Goal: Information Seeking & Learning: Learn about a topic

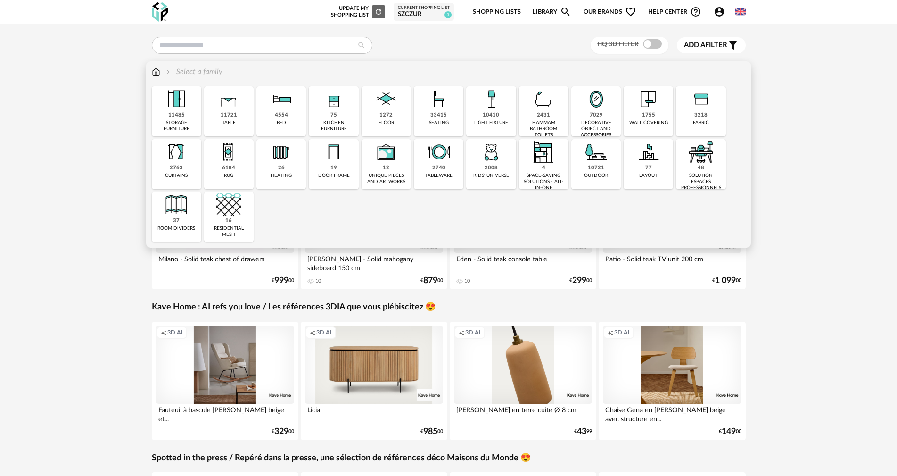
click at [547, 109] on img at bounding box center [543, 98] width 25 height 25
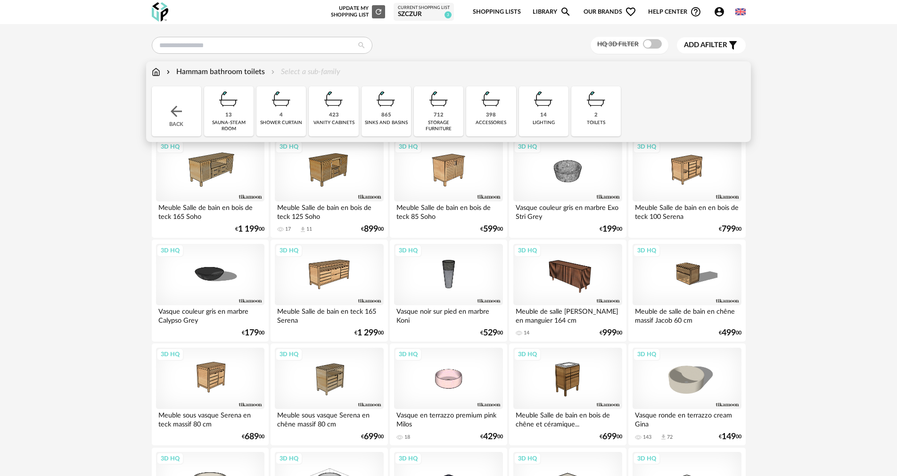
click at [234, 112] on img at bounding box center [228, 98] width 25 height 25
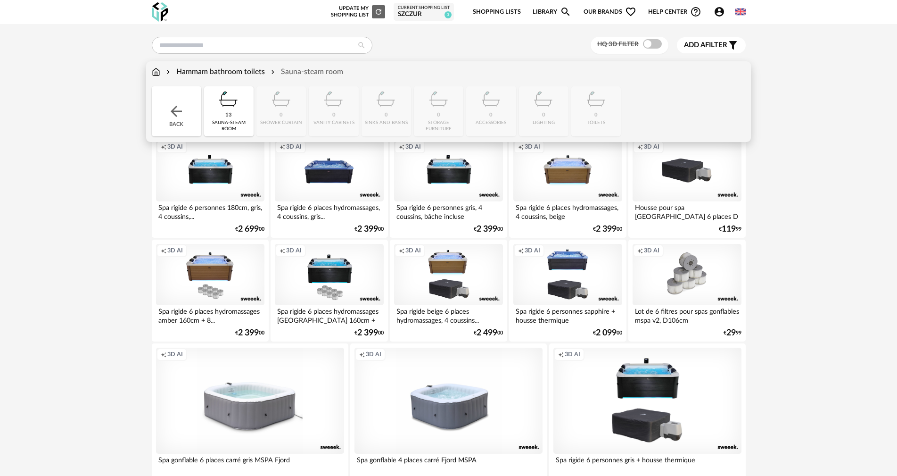
click at [269, 111] on div "Close icon Back 13 sauna-steam room 0 shower curtain 0 vanity cabinets 0 sinks …" at bounding box center [449, 111] width 594 height 50
click at [195, 118] on div "Back" at bounding box center [177, 111] width 50 height 50
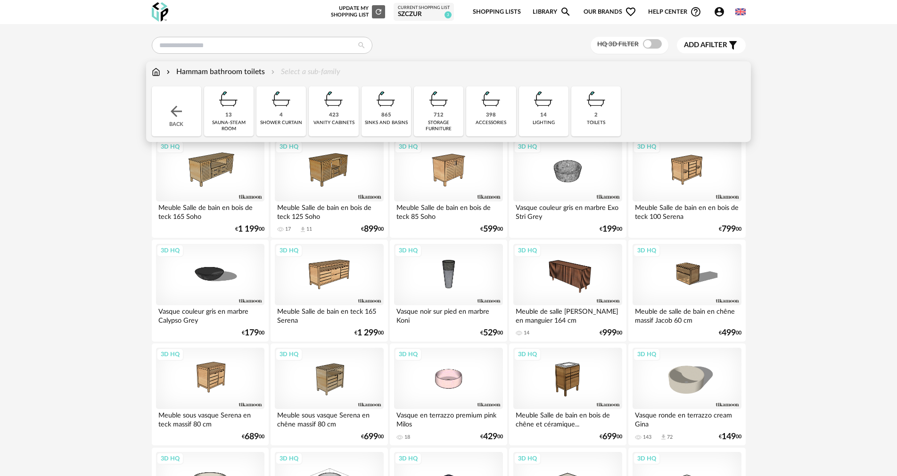
click at [390, 109] on img at bounding box center [385, 98] width 25 height 25
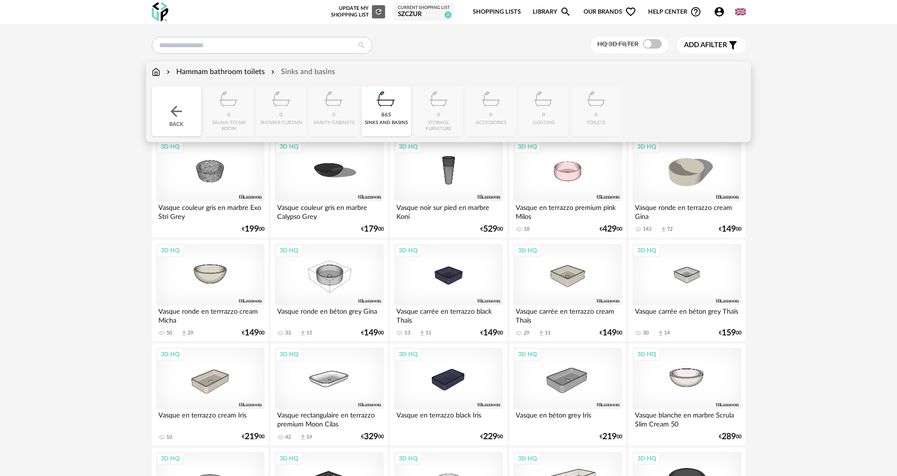
click at [303, 70] on div "Sinks and basins" at bounding box center [302, 71] width 66 height 11
click at [179, 104] on img at bounding box center [176, 111] width 17 height 17
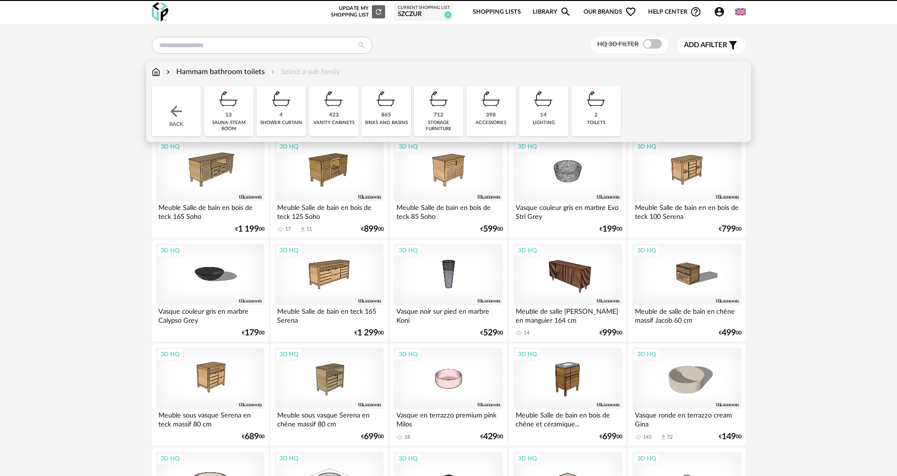
click at [338, 114] on div "423" at bounding box center [334, 115] width 10 height 7
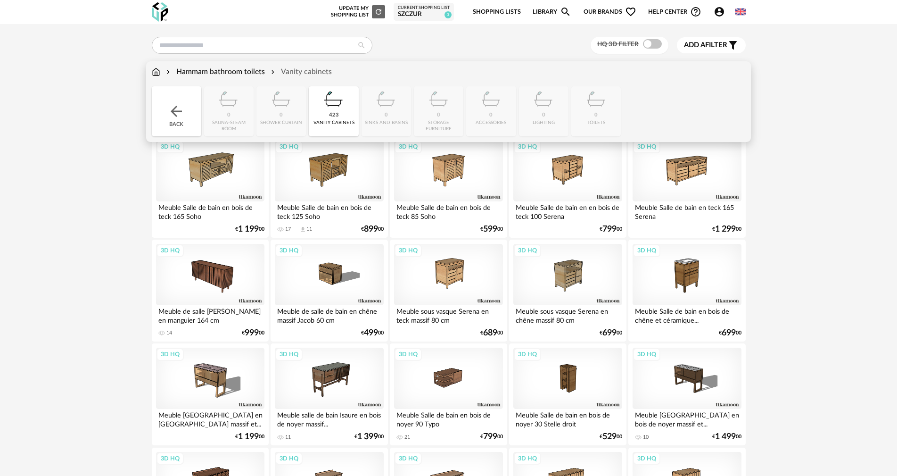
click at [181, 98] on div "Back" at bounding box center [177, 111] width 50 height 50
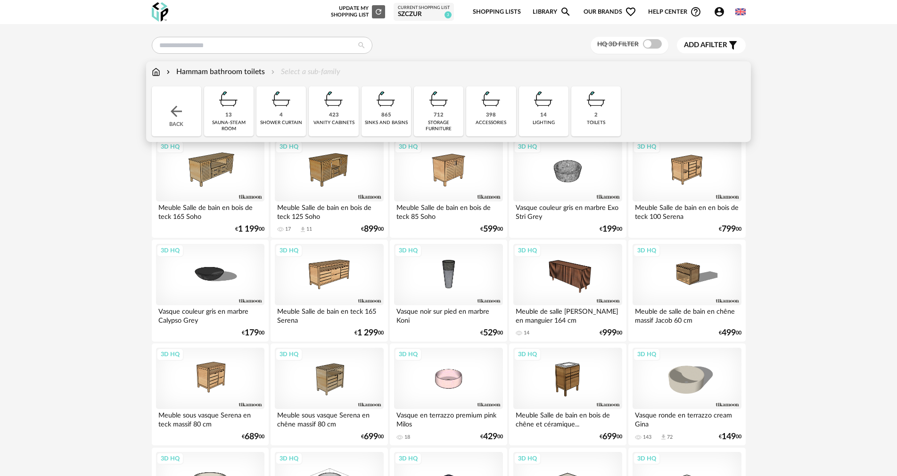
click at [181, 98] on div "Back" at bounding box center [177, 111] width 50 height 50
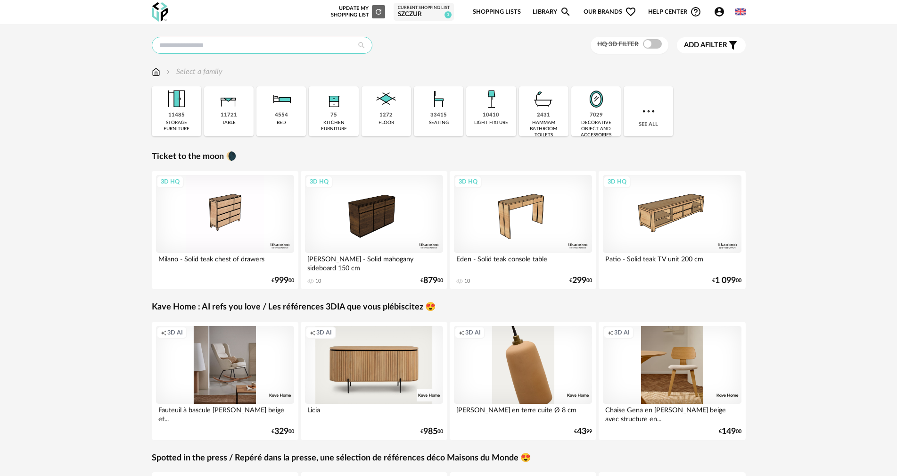
click at [243, 50] on input "text" at bounding box center [262, 45] width 221 height 17
type input "*"
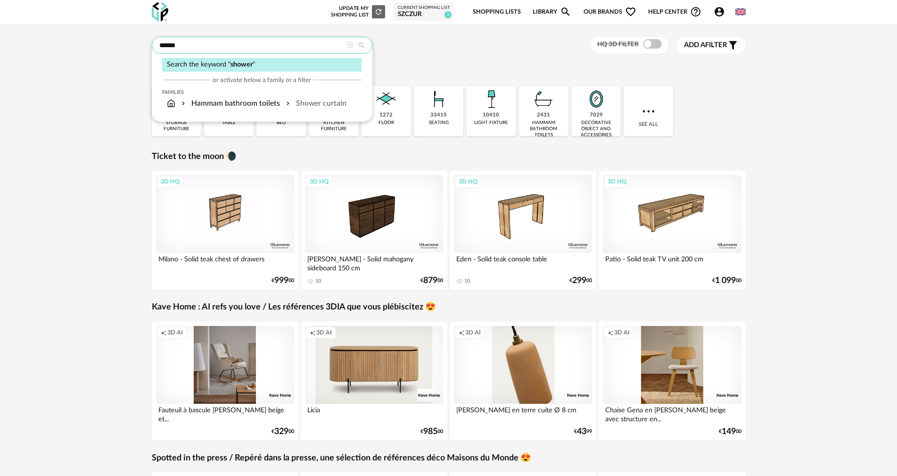
type input "******"
